Goal: Information Seeking & Learning: Learn about a topic

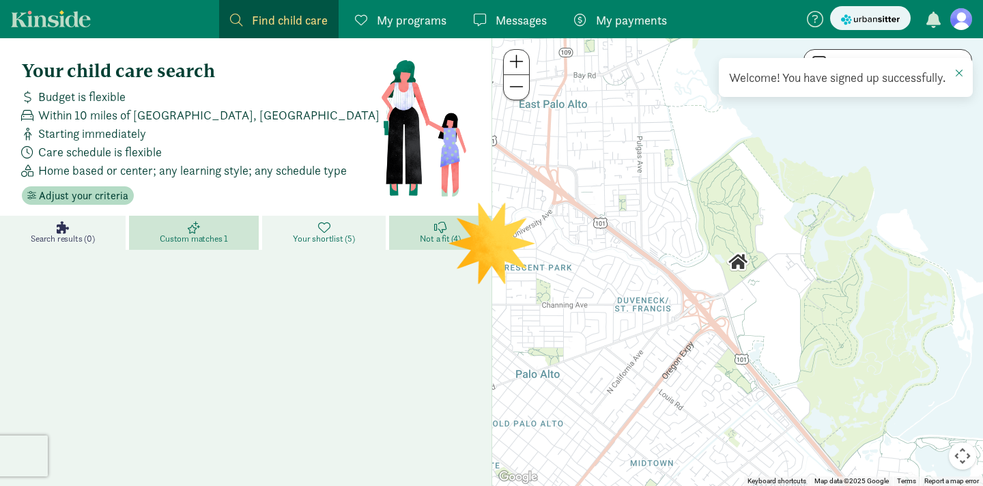
click at [318, 241] on span "Your shortlist (5)" at bounding box center [323, 239] width 61 height 11
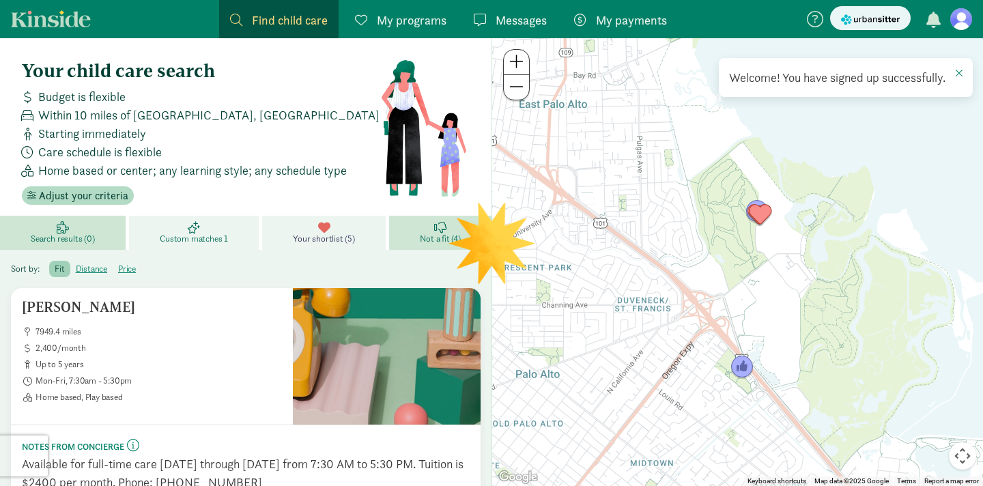
click at [212, 238] on span "Custom matches 1" at bounding box center [194, 239] width 68 height 11
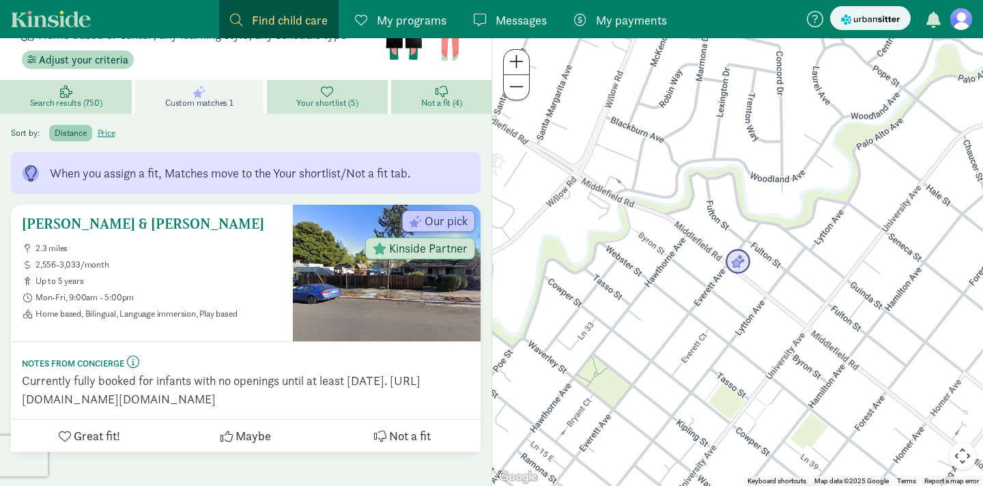
scroll to position [139, 0]
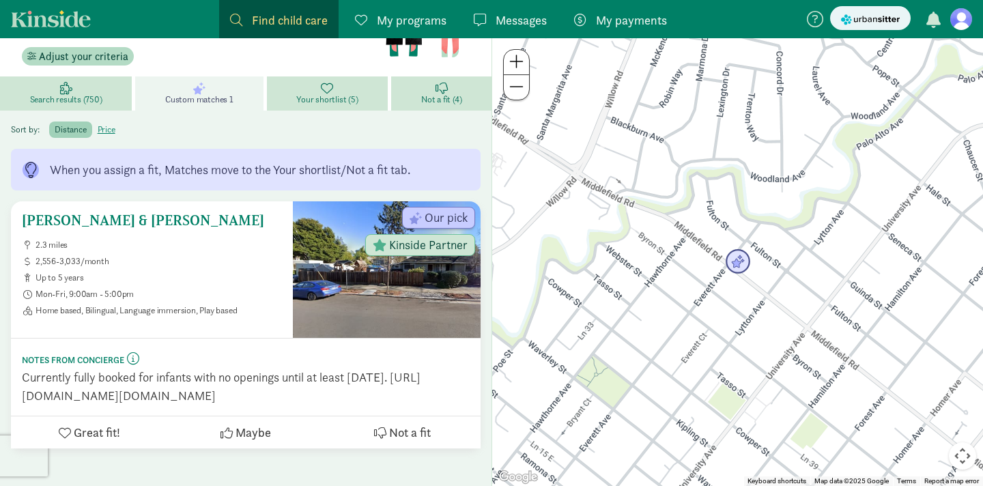
click at [380, 439] on icon at bounding box center [380, 433] width 12 height 12
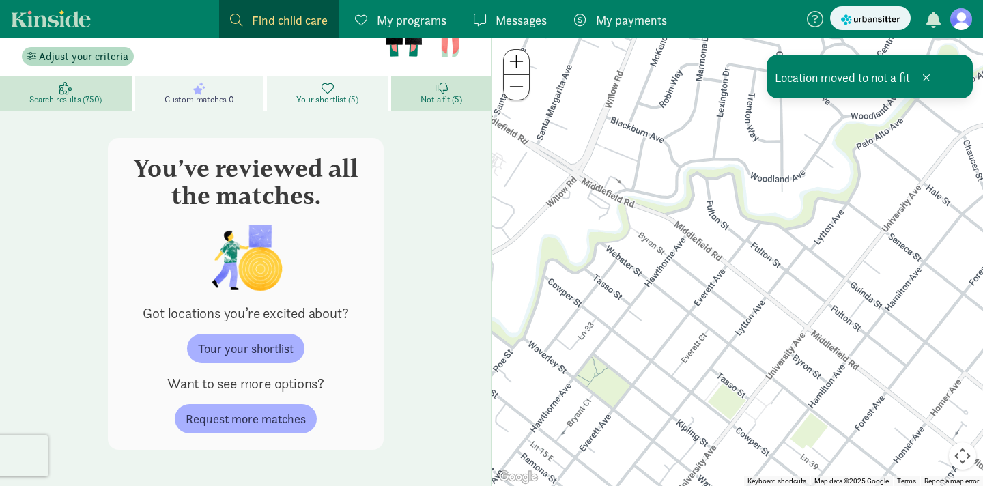
click at [307, 91] on link "Your shortlist (5)" at bounding box center [329, 93] width 124 height 34
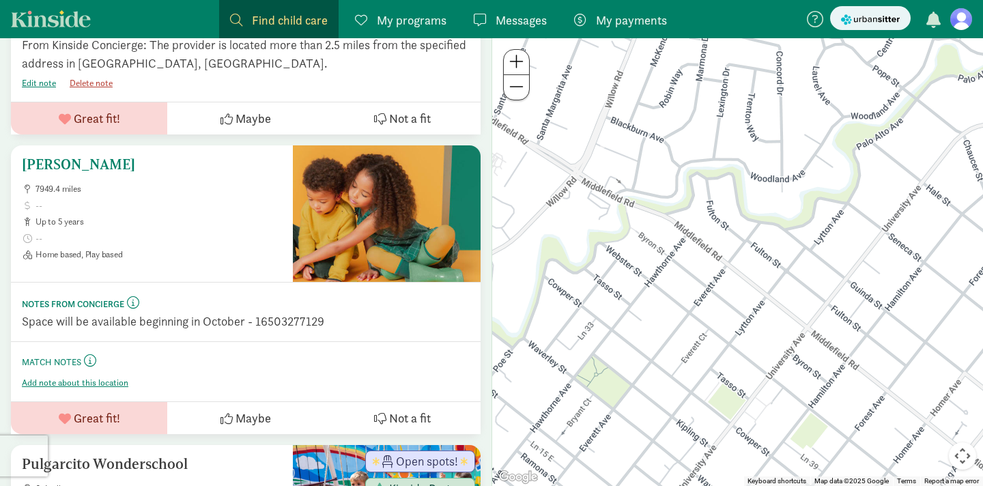
scroll to position [503, 0]
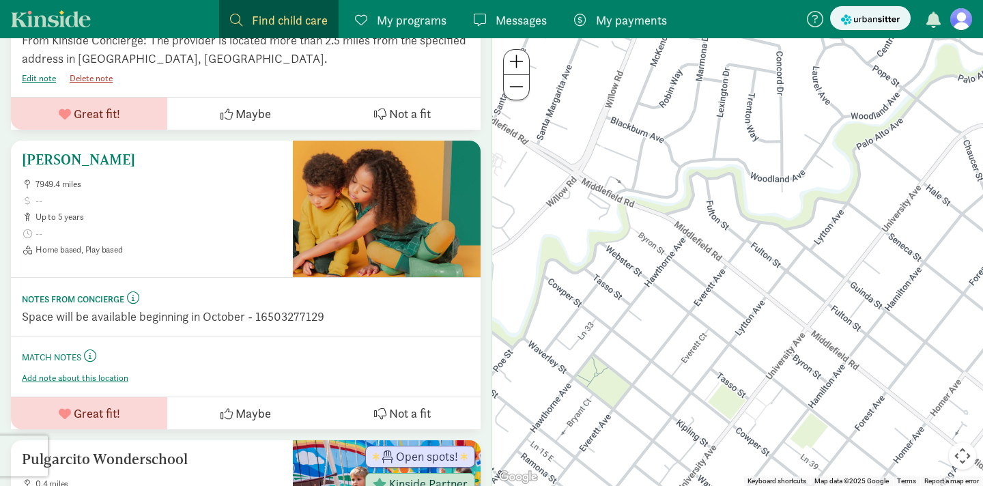
click at [139, 170] on div "Mcgee, Kimberly 7949.4 miles up to 5 years Home based, Play based" at bounding box center [152, 204] width 260 height 104
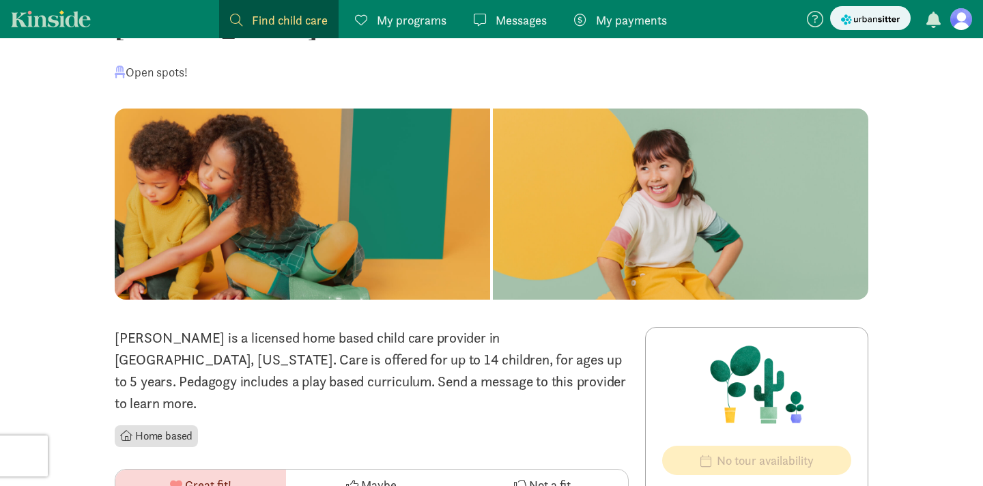
scroll to position [32, 0]
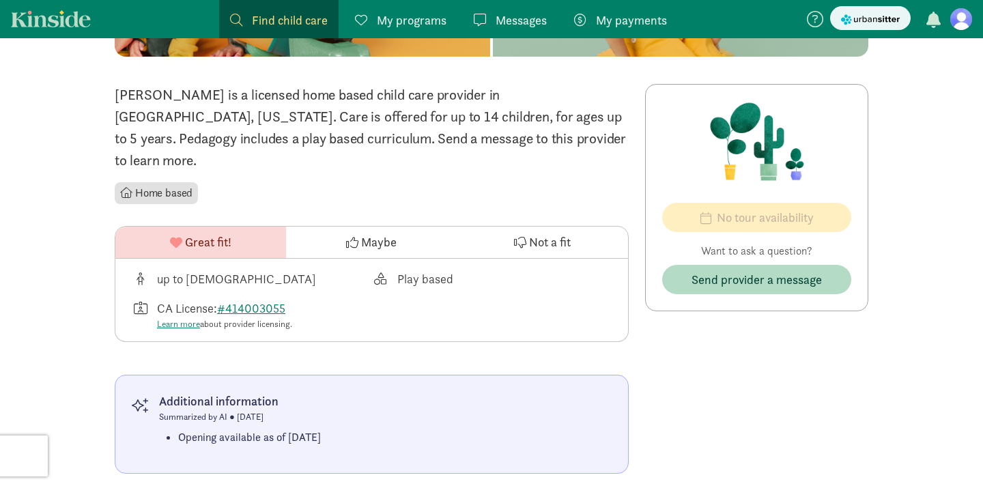
scroll to position [289, 0]
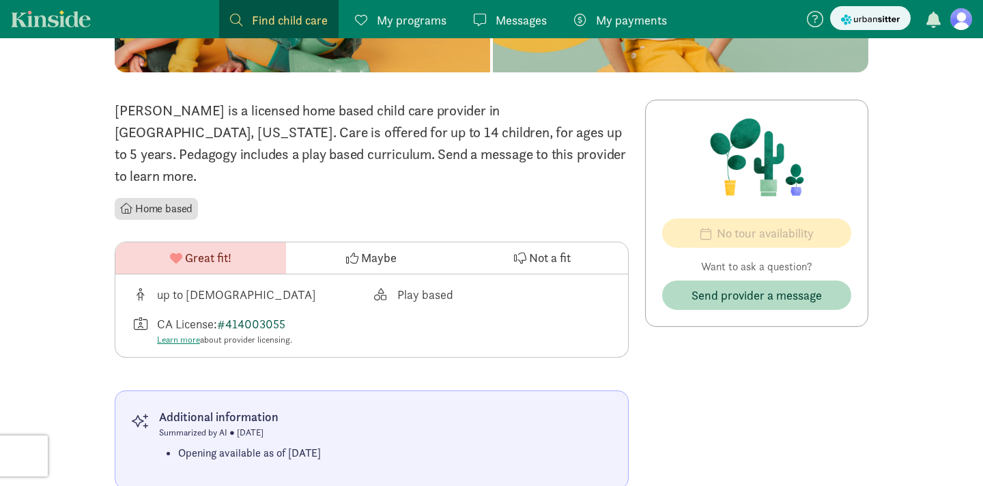
drag, startPoint x: 292, startPoint y: 307, endPoint x: 229, endPoint y: 306, distance: 62.1
click at [229, 315] on div "CA License: #414003055 Learn more about provider licensing." at bounding box center [252, 331] width 240 height 32
copy div "414003055"
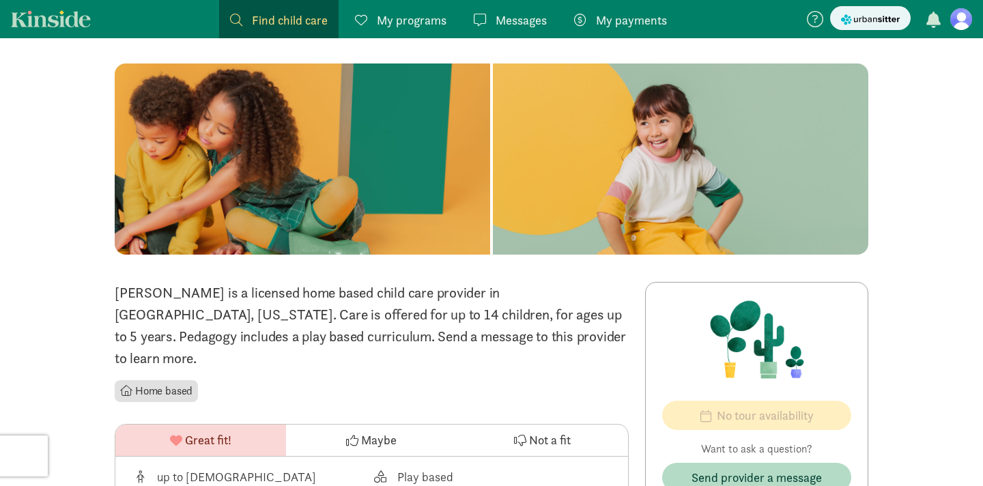
scroll to position [62, 0]
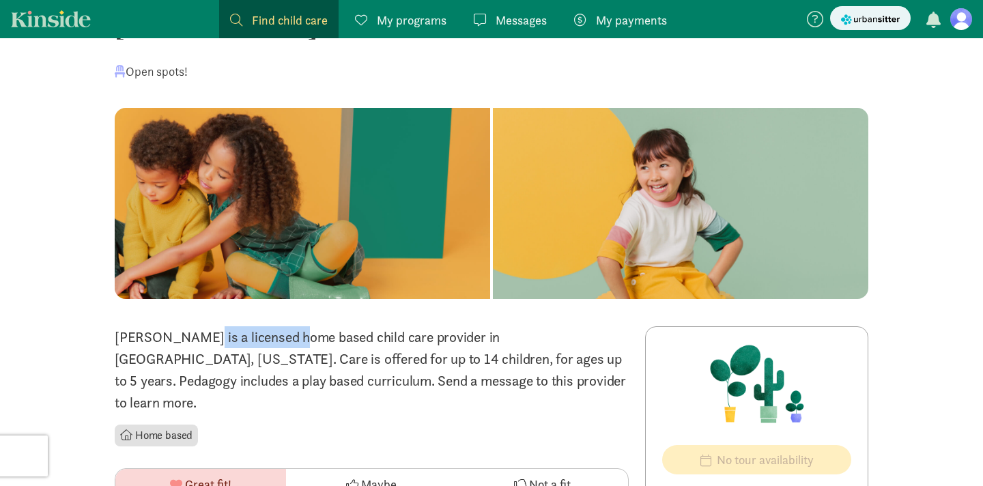
drag, startPoint x: 117, startPoint y: 338, endPoint x: 215, endPoint y: 335, distance: 98.4
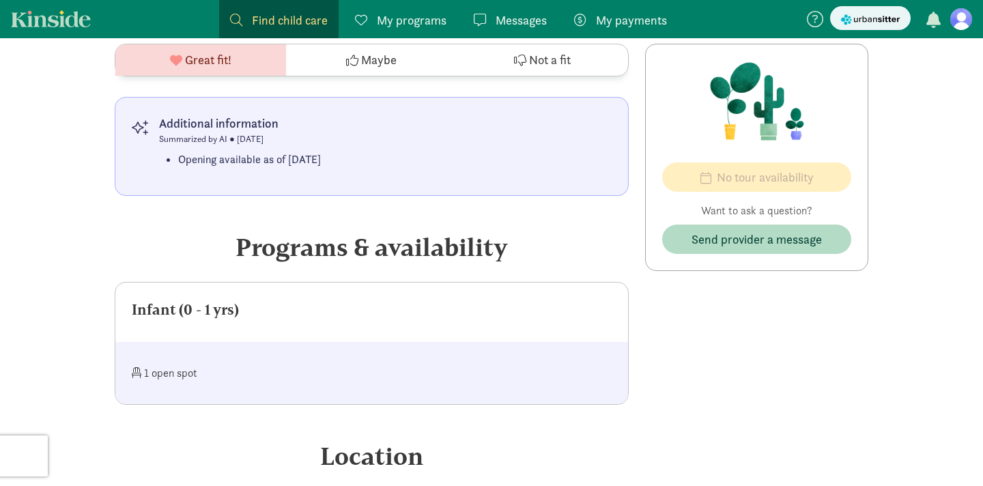
scroll to position [580, 0]
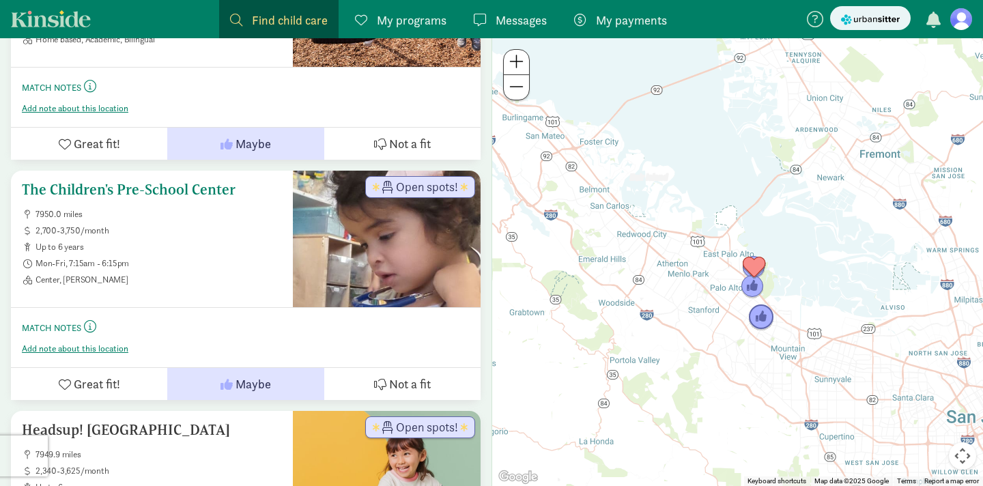
scroll to position [1021, 0]
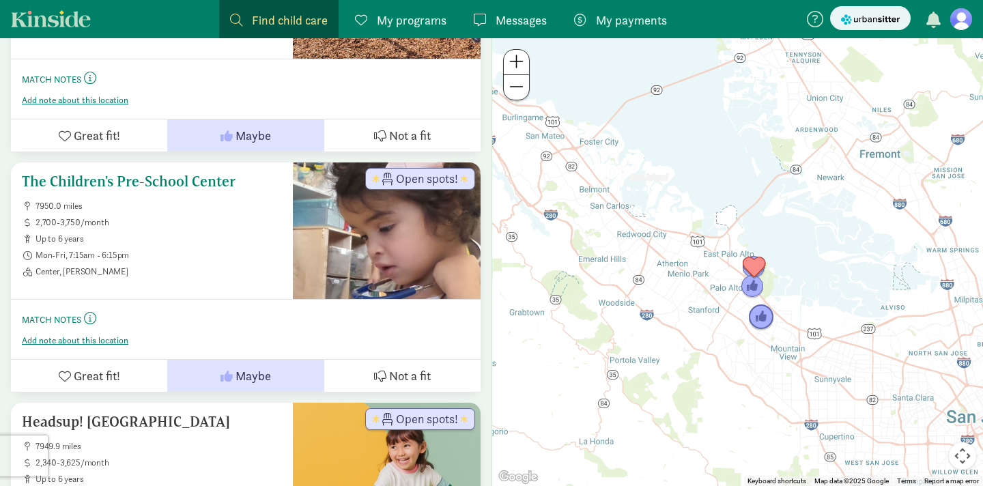
click at [155, 184] on h5 "The Children's Pre-School Center" at bounding box center [152, 181] width 260 height 16
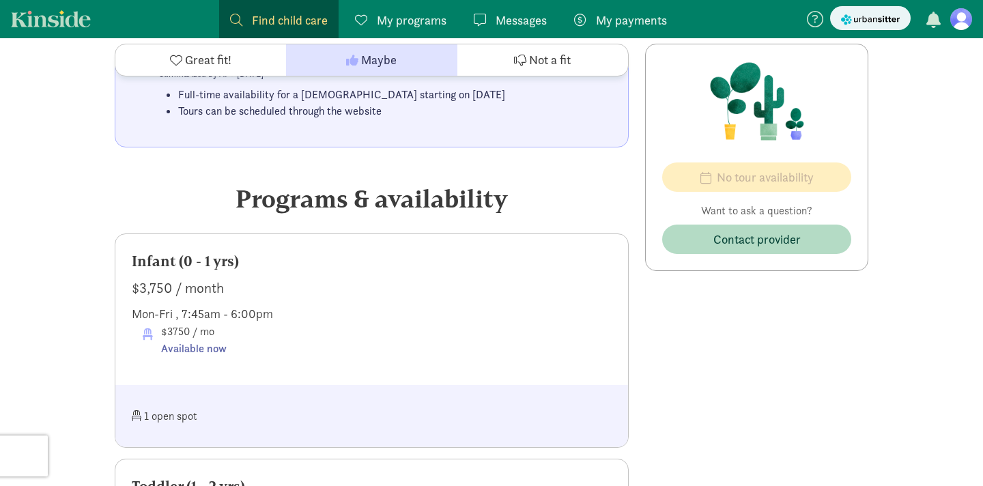
scroll to position [702, 0]
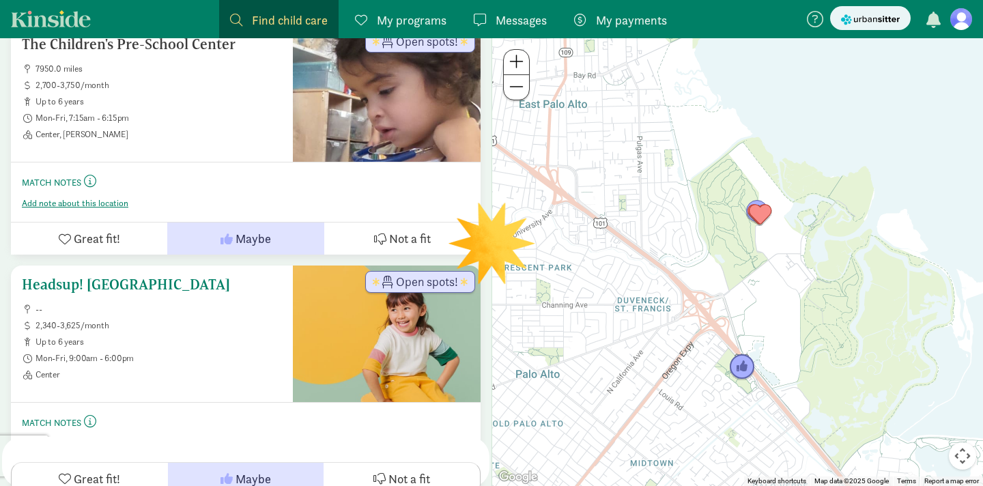
scroll to position [1178, 0]
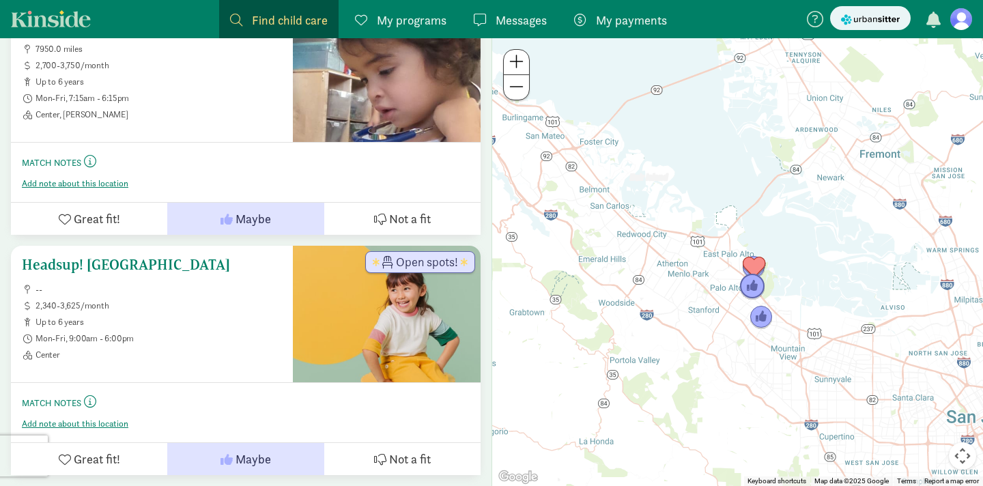
click at [139, 262] on h5 "Headsup! [GEOGRAPHIC_DATA]" at bounding box center [152, 265] width 260 height 16
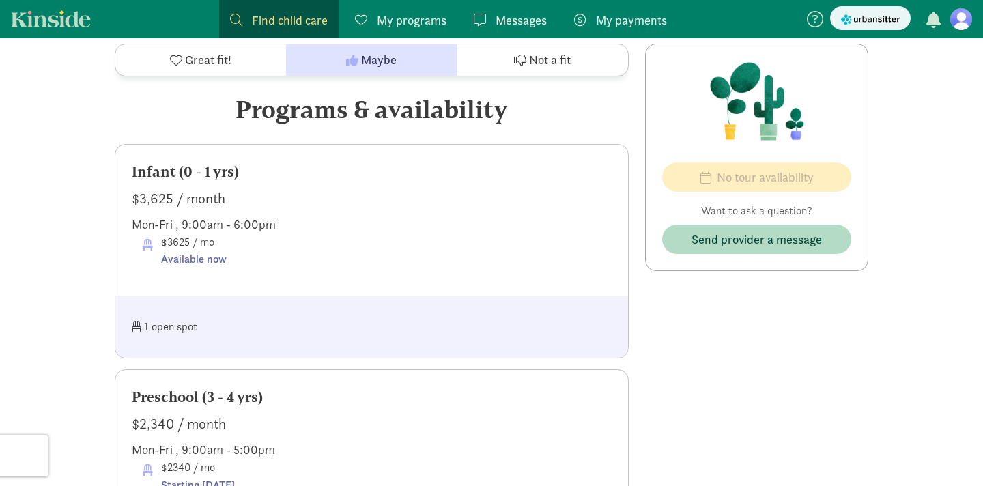
scroll to position [765, 0]
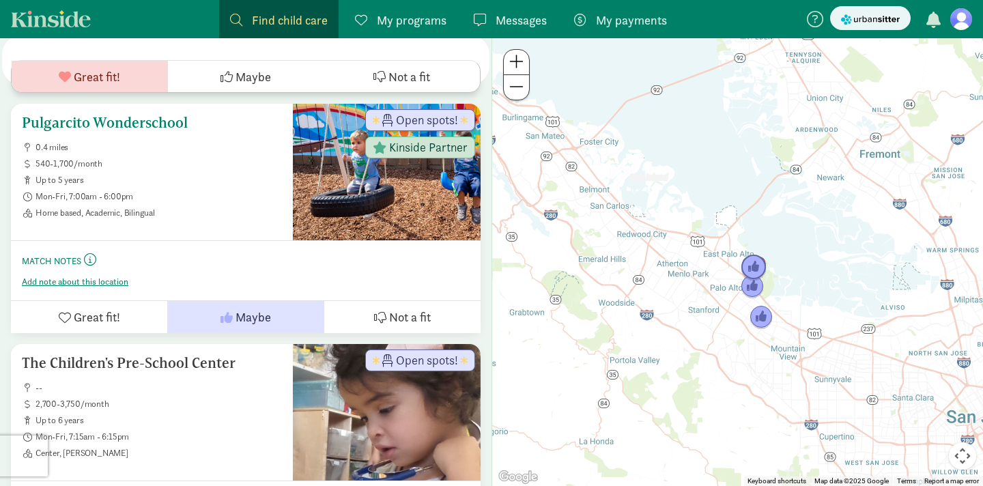
scroll to position [830, 0]
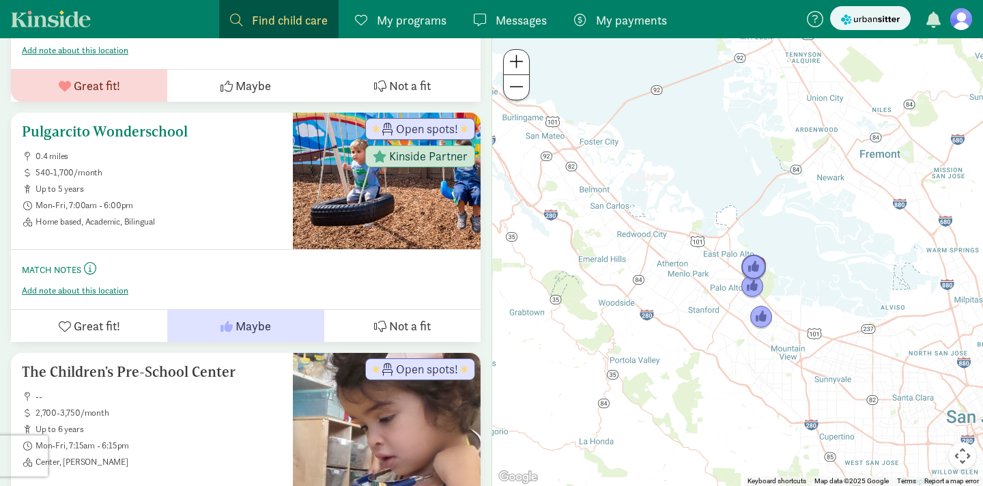
click at [100, 135] on h5 "Pulgarcito Wonderschool" at bounding box center [152, 132] width 260 height 16
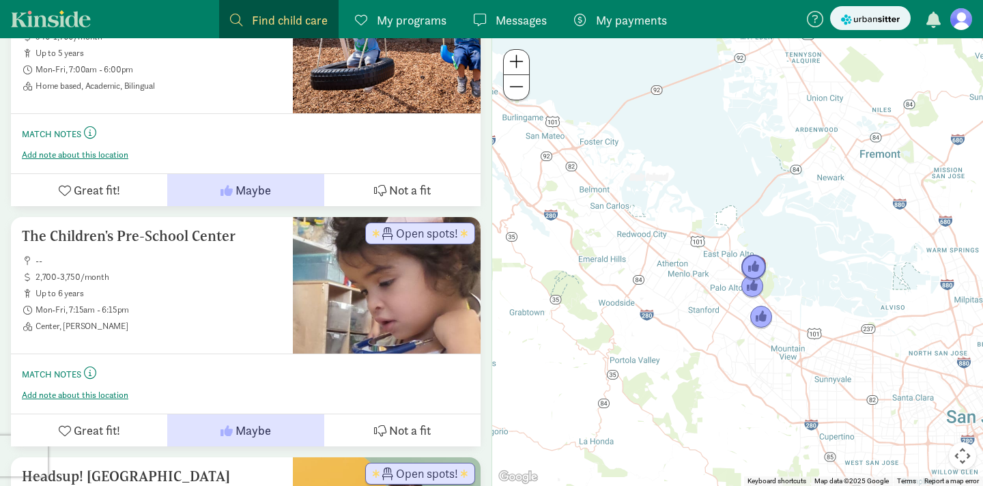
scroll to position [1017, 0]
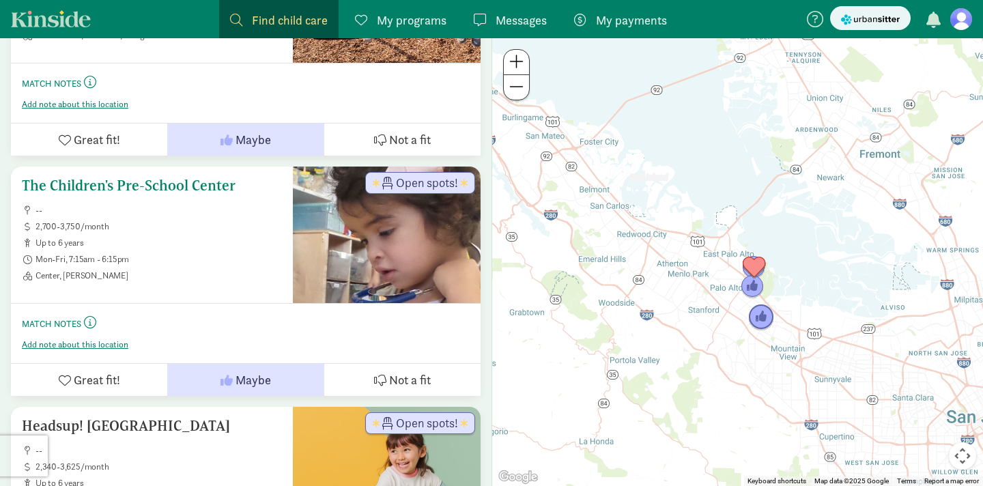
click at [190, 193] on h5 "The Children's Pre-School Center" at bounding box center [152, 186] width 260 height 16
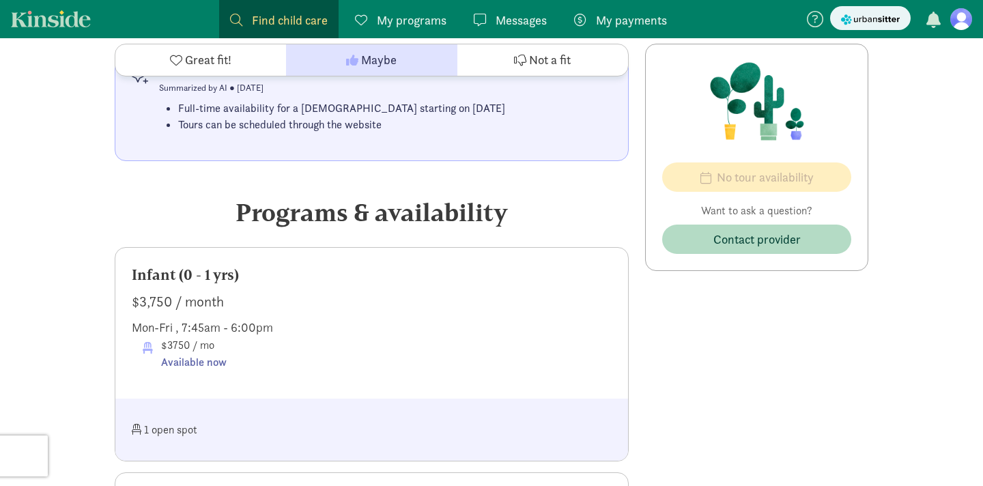
scroll to position [694, 0]
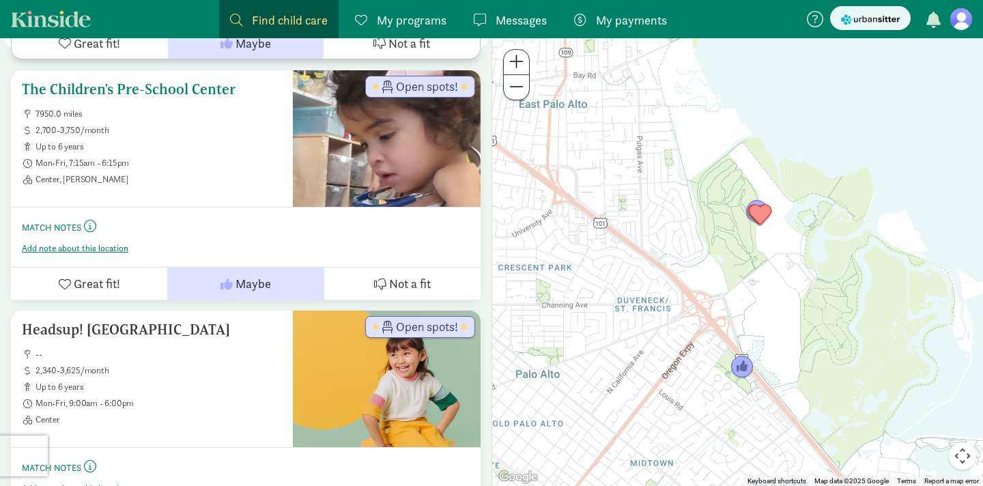
scroll to position [1178, 0]
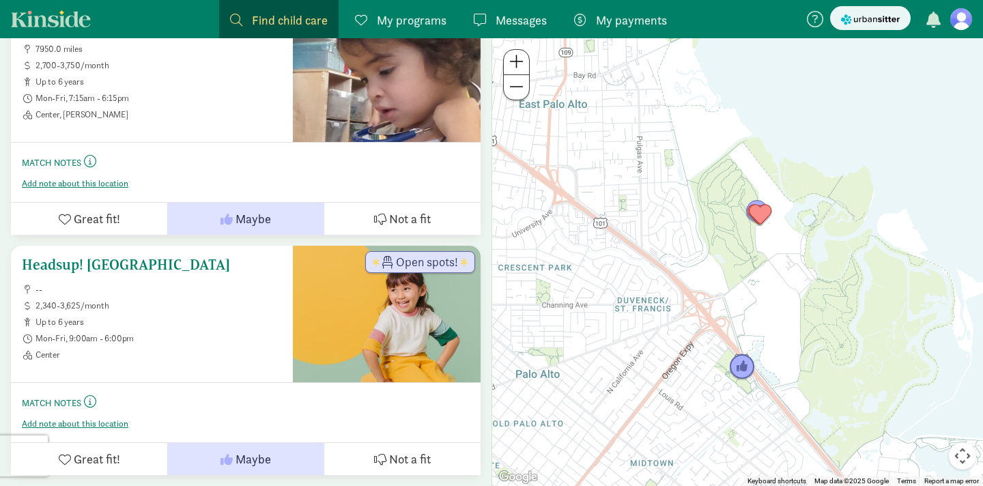
click at [149, 268] on h5 "Headsup! [GEOGRAPHIC_DATA]" at bounding box center [152, 265] width 260 height 16
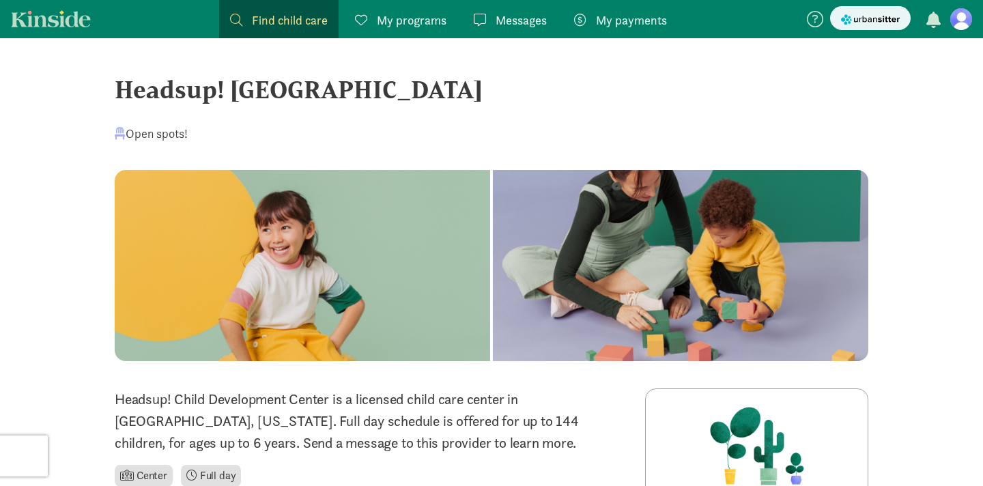
drag, startPoint x: 109, startPoint y: 76, endPoint x: 701, endPoint y: 88, distance: 591.4
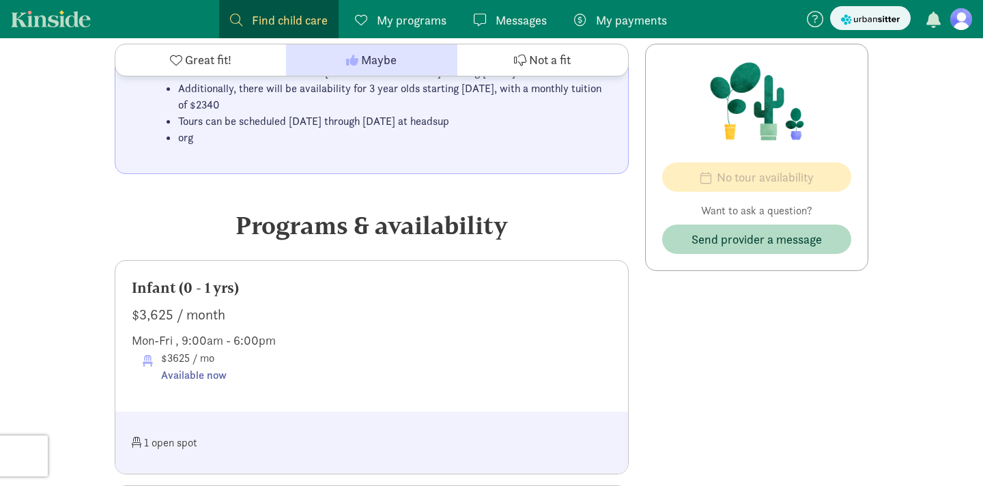
scroll to position [652, 0]
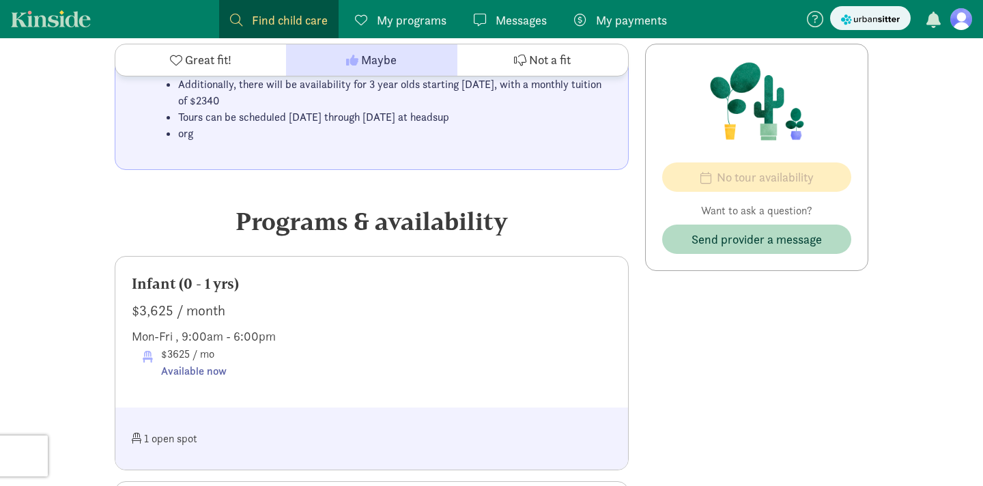
drag, startPoint x: 205, startPoint y: 336, endPoint x: 392, endPoint y: 338, distance: 187.1
click at [392, 338] on div "Mon-Fri , 9:00am - 6:00pm" at bounding box center [372, 336] width 480 height 18
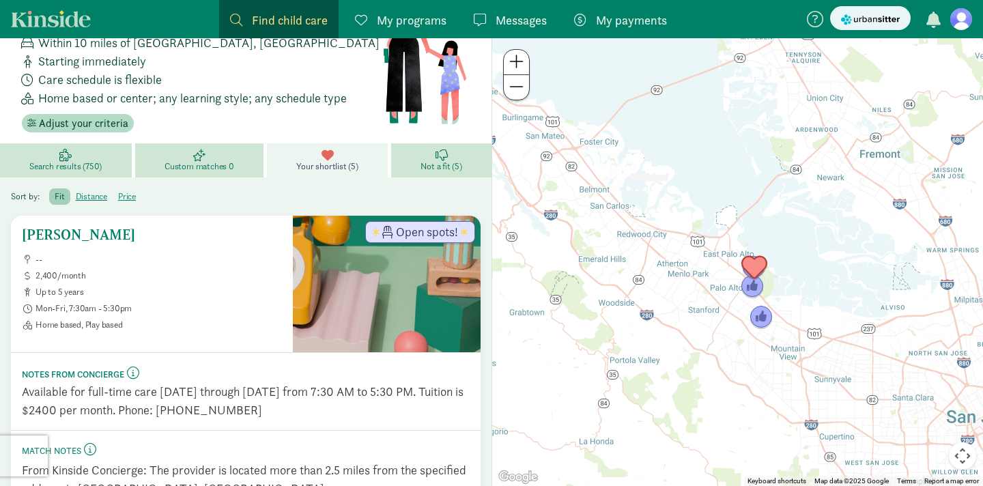
scroll to position [92, 0]
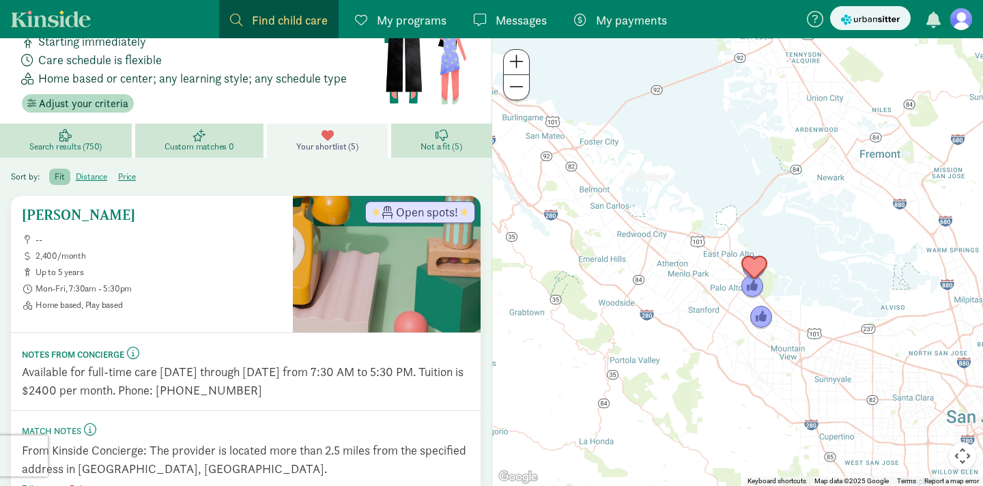
click at [130, 218] on h5 "[PERSON_NAME]" at bounding box center [152, 215] width 260 height 16
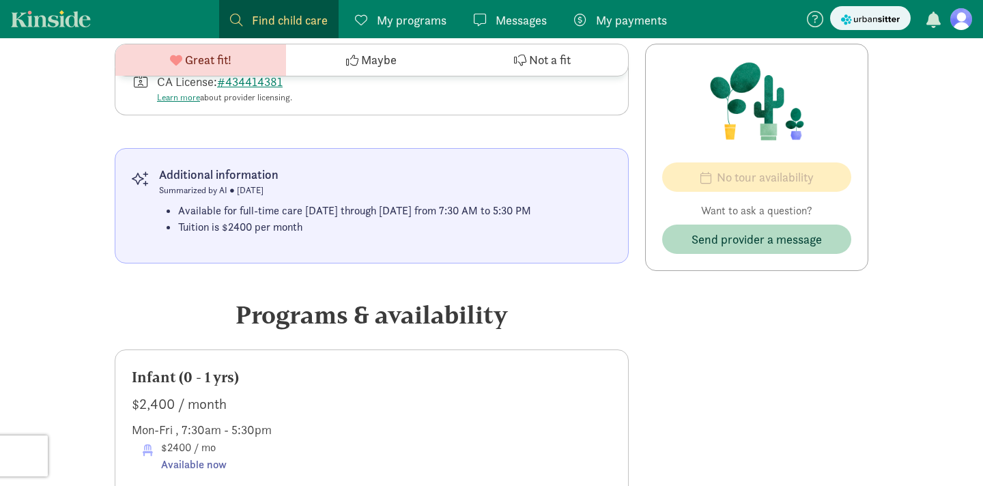
scroll to position [556, 0]
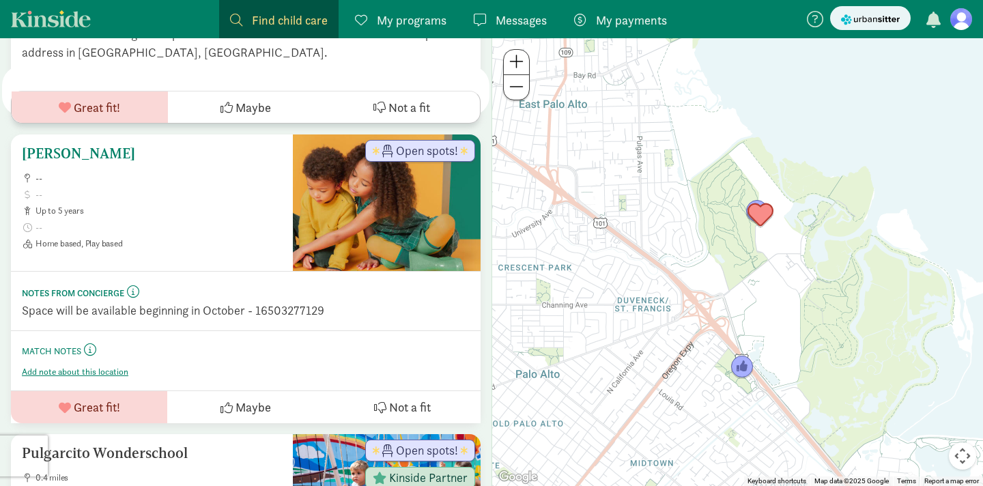
scroll to position [496, 0]
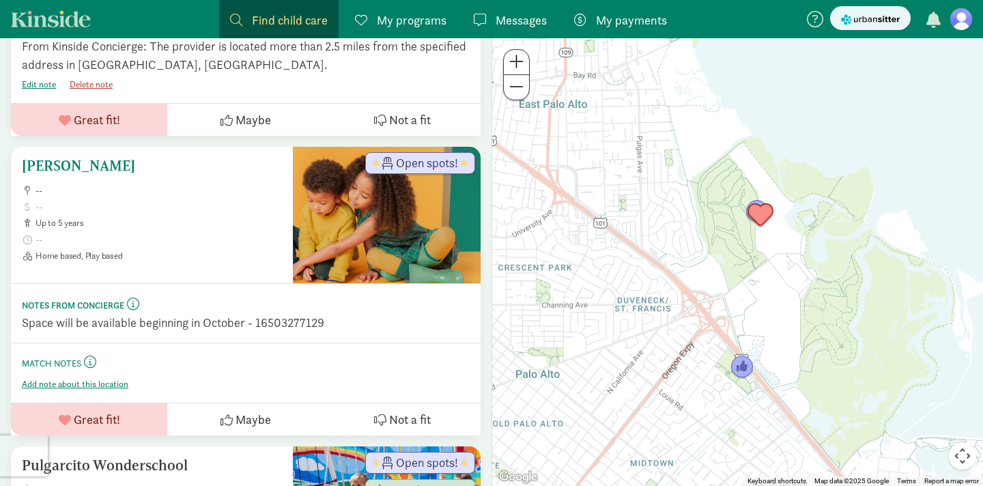
click at [113, 175] on div "Mcgee, Kimberly -- up to 5 years Home based, Play based" at bounding box center [152, 210] width 260 height 104
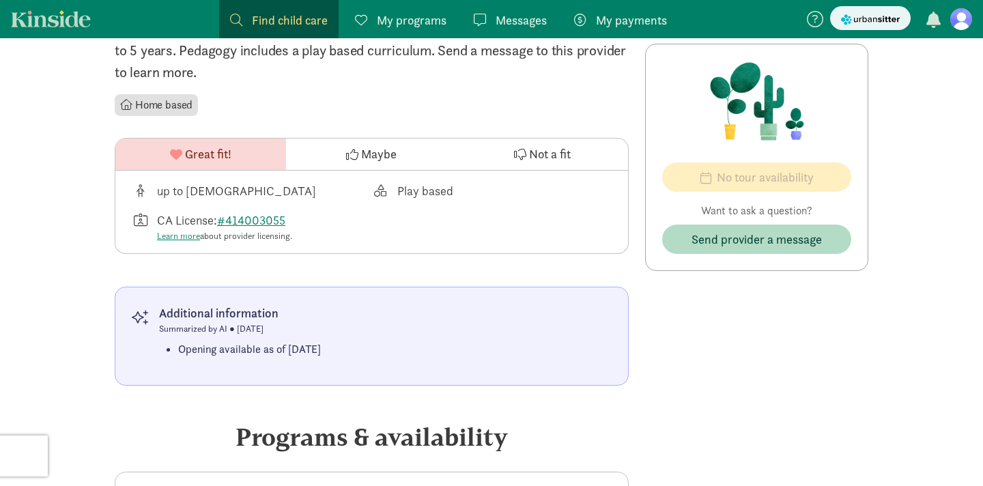
scroll to position [395, 0]
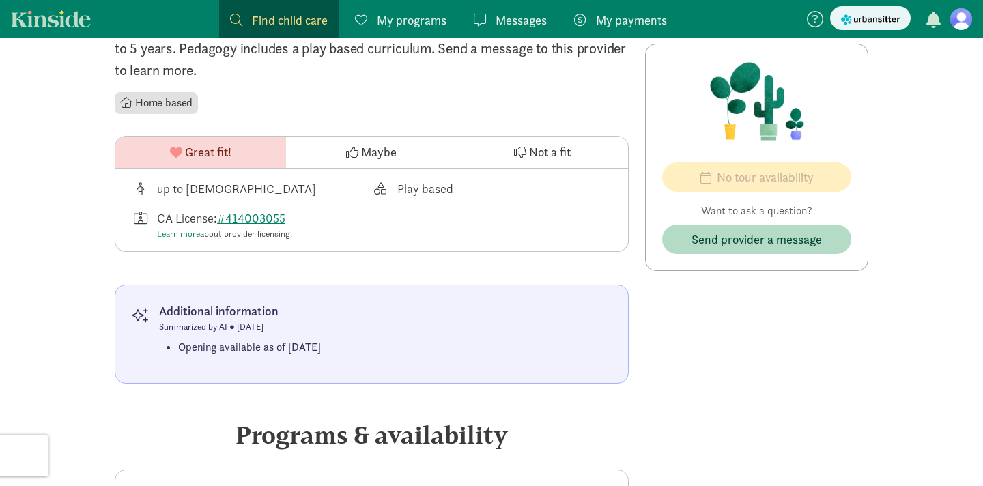
drag, startPoint x: 234, startPoint y: 330, endPoint x: 686, endPoint y: 330, distance: 452.0
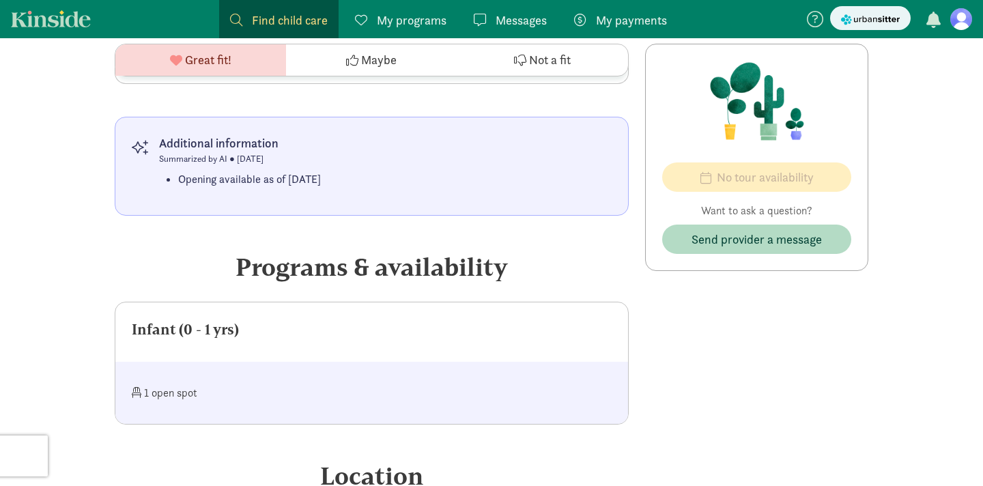
scroll to position [602, 0]
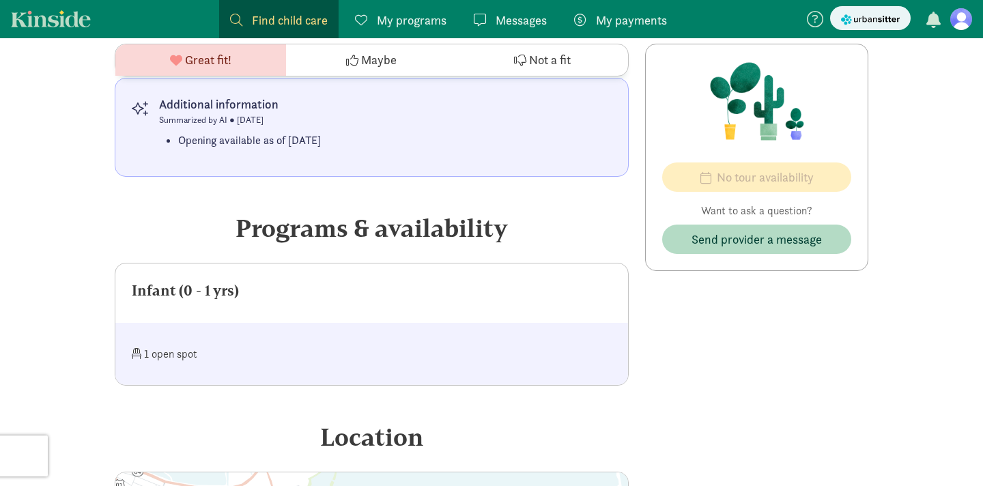
click at [498, 339] on div at bounding box center [492, 353] width 240 height 29
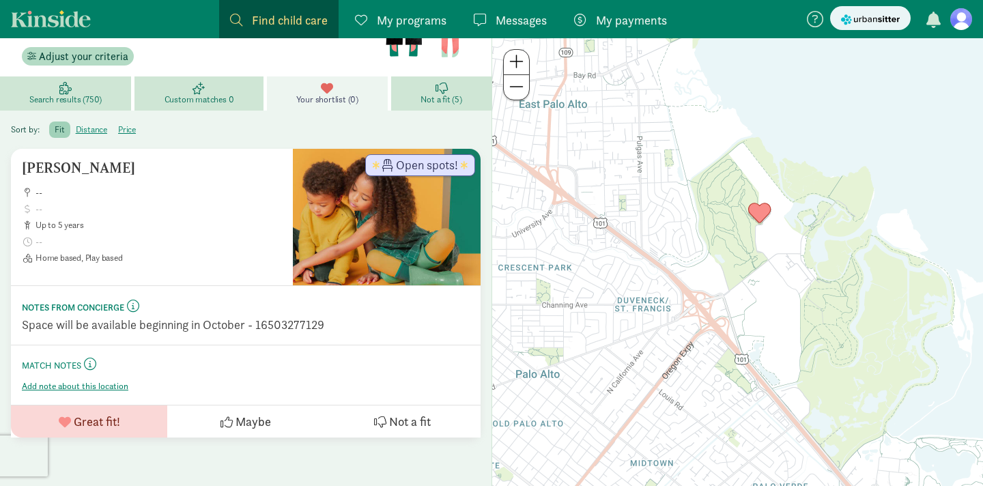
scroll to position [602, 0]
